Goal: Task Accomplishment & Management: Manage account settings

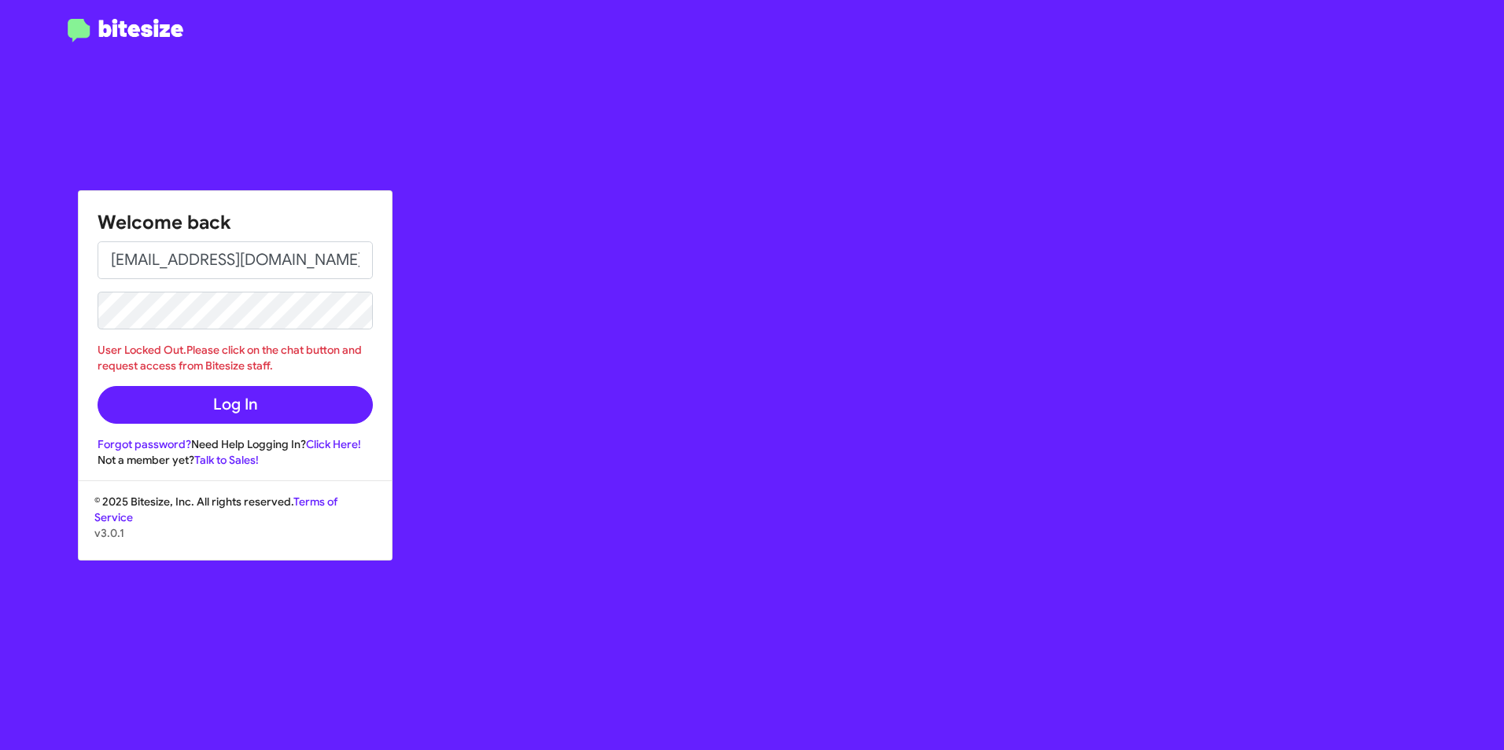
click at [428, 464] on div "Welcome back [EMAIL_ADDRESS][DOMAIN_NAME] User Locked Out.Please click on the c…" at bounding box center [877, 375] width 1253 height 750
click at [447, 447] on div "Welcome back [EMAIL_ADDRESS][DOMAIN_NAME] User Locked Out.Please click on the c…" at bounding box center [877, 375] width 1253 height 750
click at [583, 320] on div "Welcome back [EMAIL_ADDRESS][DOMAIN_NAME] User Locked Out.Please click on the c…" at bounding box center [877, 375] width 1253 height 750
click at [562, 294] on div "Welcome back [EMAIL_ADDRESS][DOMAIN_NAME] User Locked Out.Please click on the c…" at bounding box center [877, 375] width 1253 height 750
click at [75, 293] on div "Welcome back [EMAIL_ADDRESS][DOMAIN_NAME] User Locked Out.Please click on the c…" at bounding box center [752, 375] width 1504 height 750
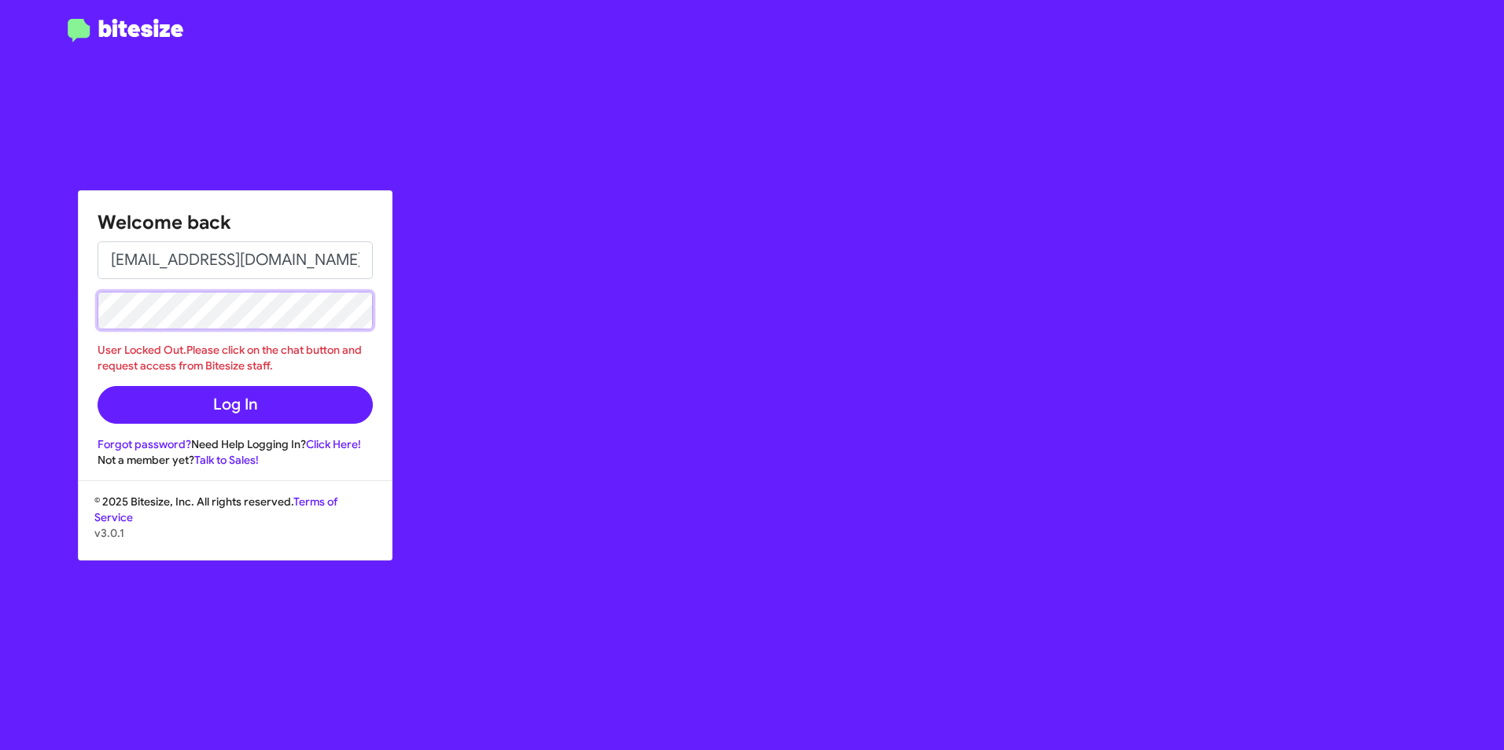
click at [98, 386] on button "Log In" at bounding box center [235, 405] width 275 height 38
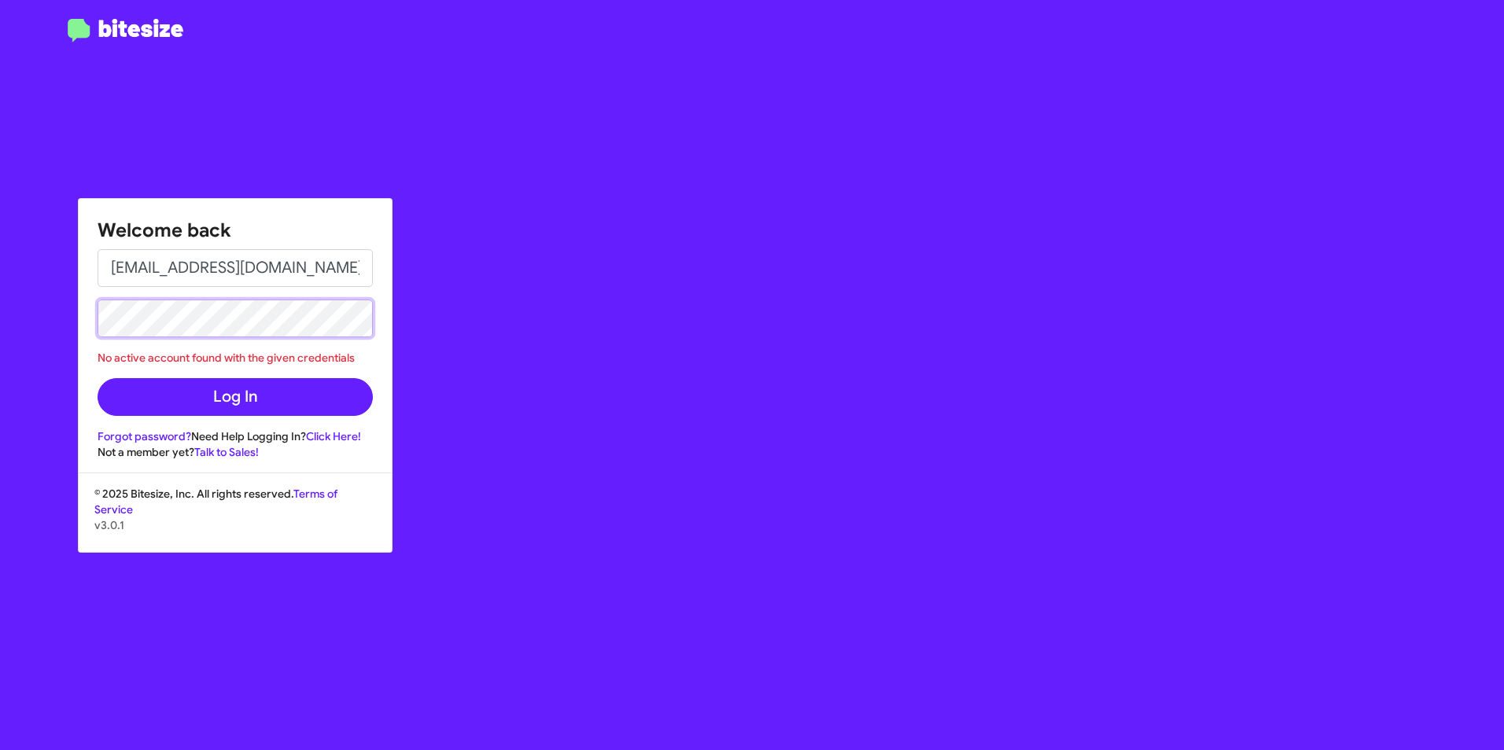
click at [65, 309] on div "Welcome back [EMAIL_ADDRESS][DOMAIN_NAME] No active account found with the give…" at bounding box center [752, 375] width 1504 height 750
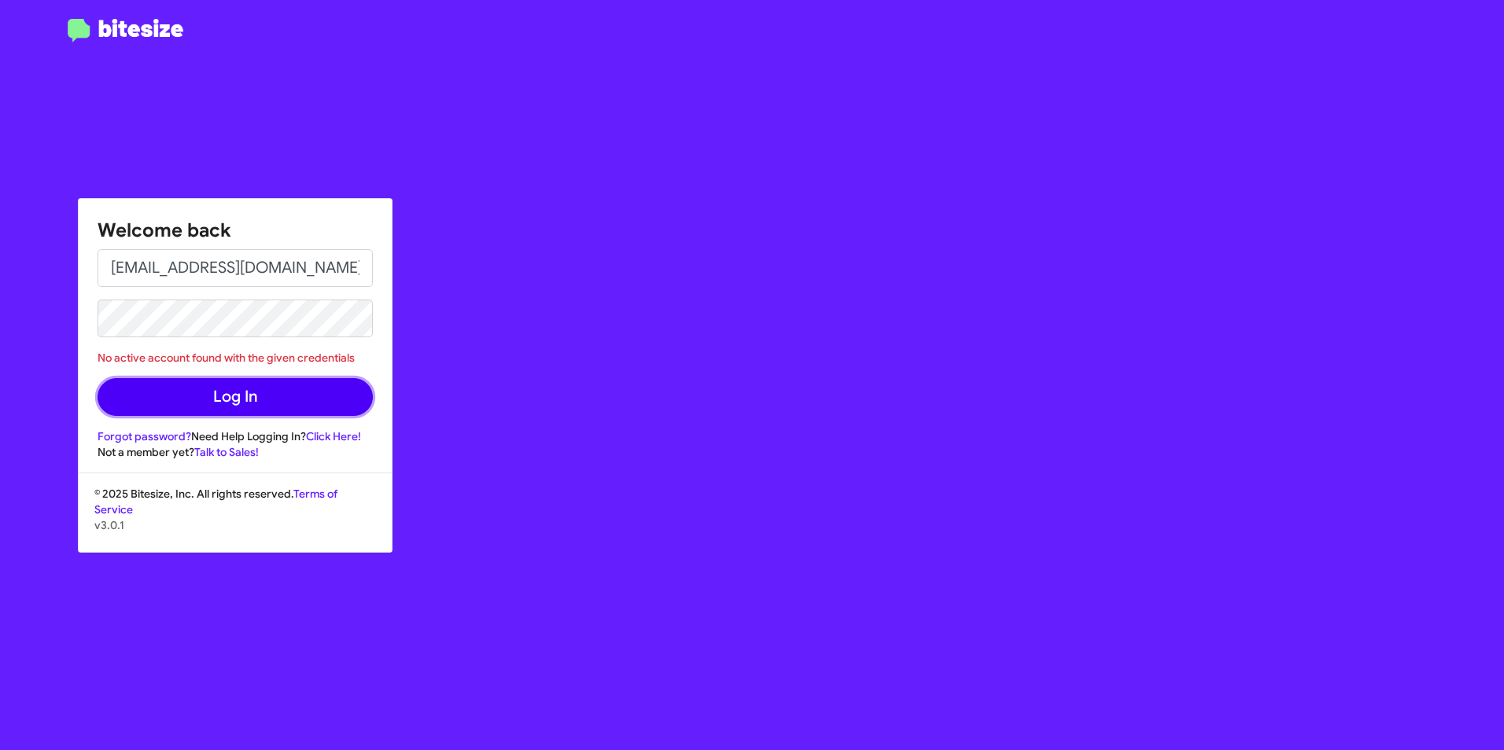
click at [245, 396] on button "Log In" at bounding box center [235, 397] width 275 height 38
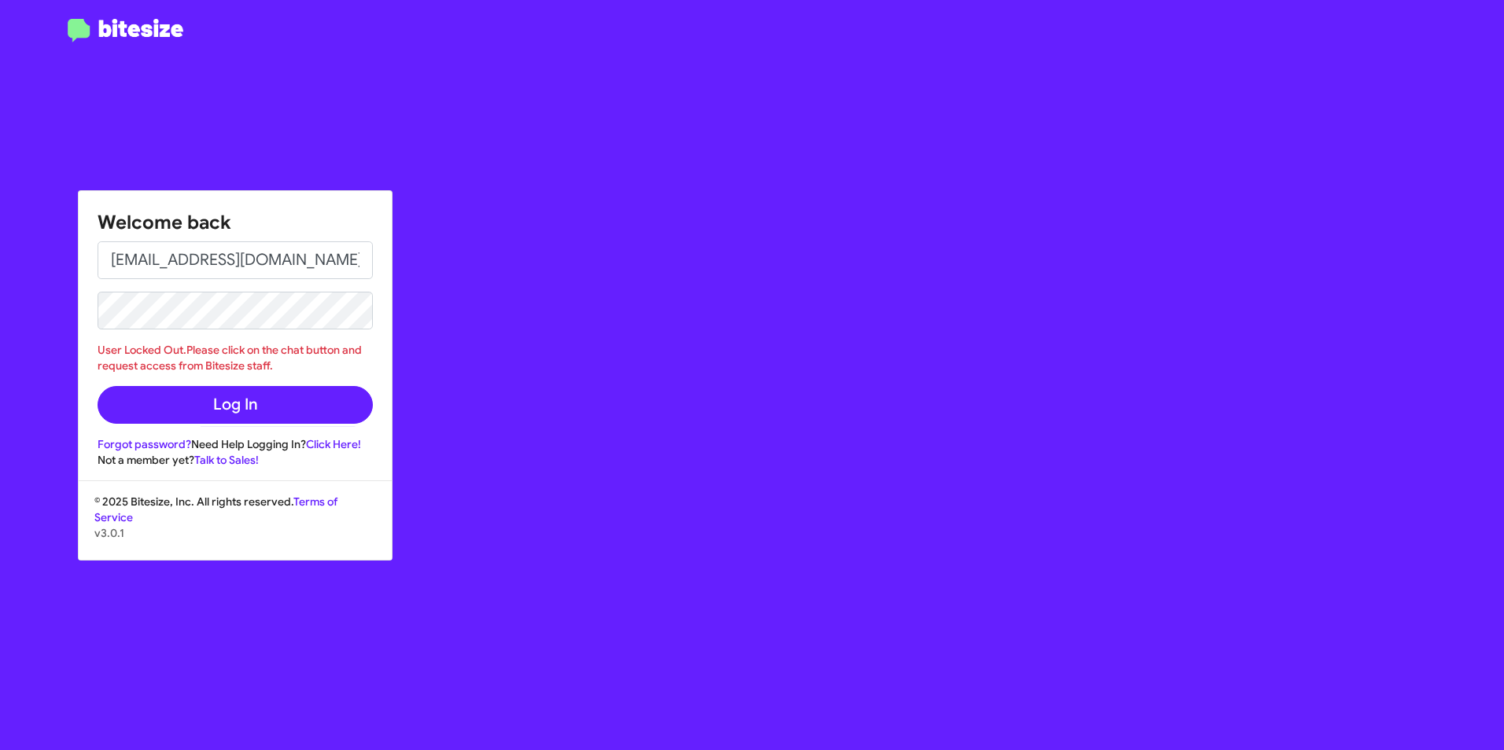
click at [474, 242] on div "Welcome back [EMAIL_ADDRESS][DOMAIN_NAME] User Locked Out.Please click on the c…" at bounding box center [877, 375] width 1253 height 750
